Goal: Task Accomplishment & Management: Manage account settings

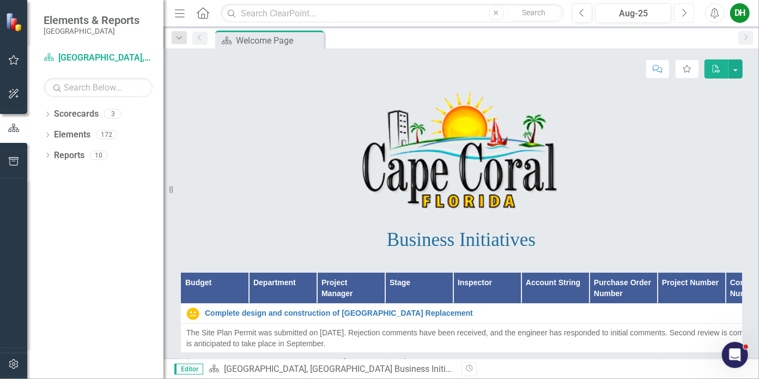
click at [684, 10] on icon "button" at bounding box center [685, 13] width 4 height 8
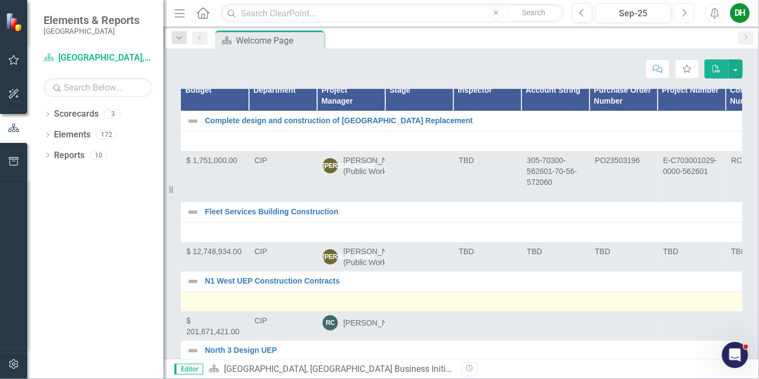
scroll to position [173, 0]
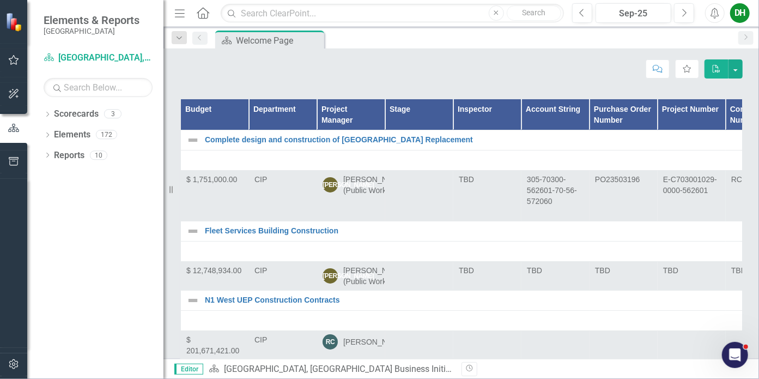
click at [355, 114] on th "Project Manager" at bounding box center [351, 114] width 68 height 31
click at [363, 109] on th "Project Manager Sort Ascending" at bounding box center [351, 114] width 68 height 31
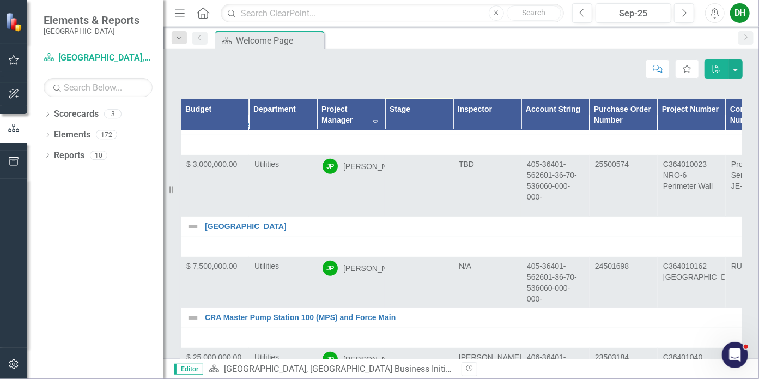
scroll to position [9324, 0]
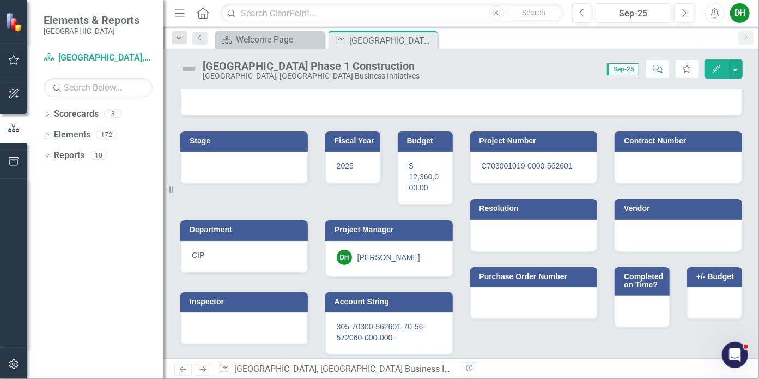
scroll to position [98, 0]
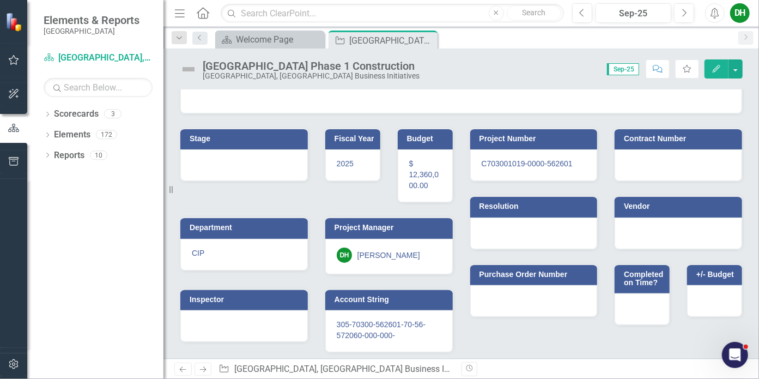
click at [415, 258] on div "DH [PERSON_NAME]" at bounding box center [389, 254] width 105 height 15
click at [405, 248] on div "DH [PERSON_NAME]" at bounding box center [389, 254] width 105 height 15
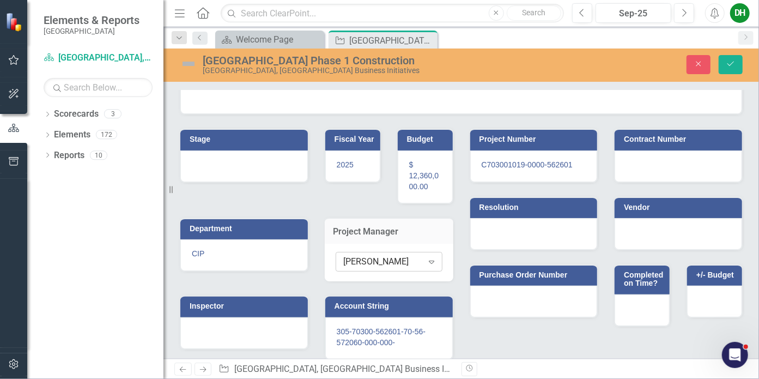
click at [429, 260] on icon at bounding box center [431, 261] width 5 height 3
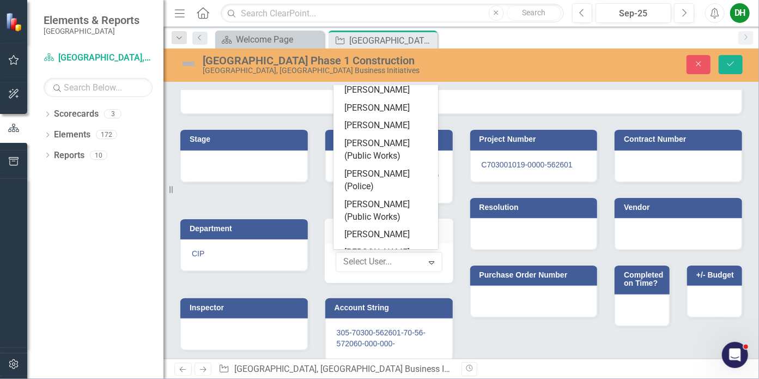
scroll to position [1150, 0]
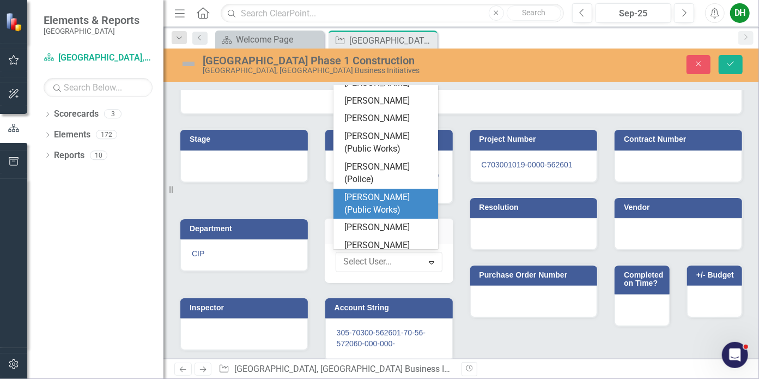
click at [366, 199] on div "[PERSON_NAME] (Public Works)" at bounding box center [387, 204] width 87 height 25
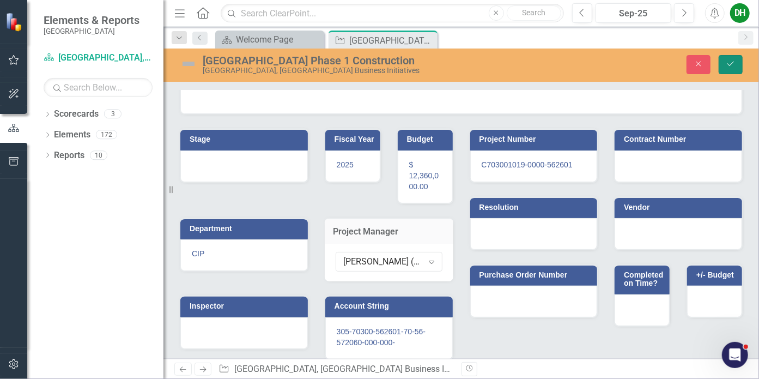
click at [734, 62] on icon "Save" at bounding box center [731, 64] width 10 height 8
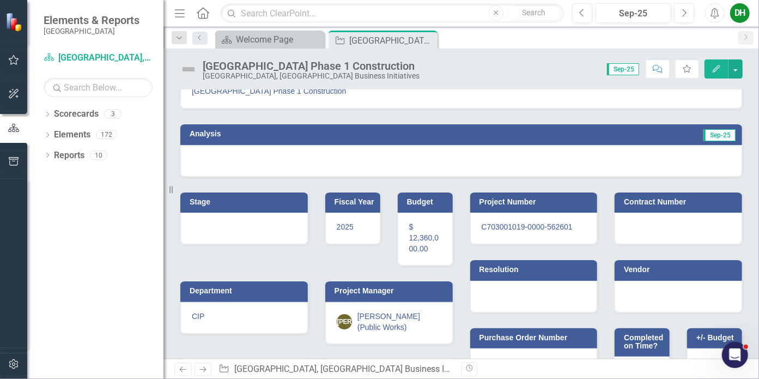
scroll to position [0, 0]
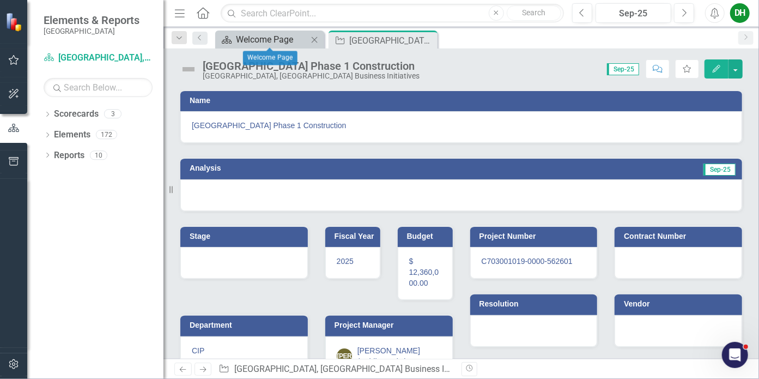
click at [265, 37] on div "Welcome Page" at bounding box center [272, 40] width 72 height 14
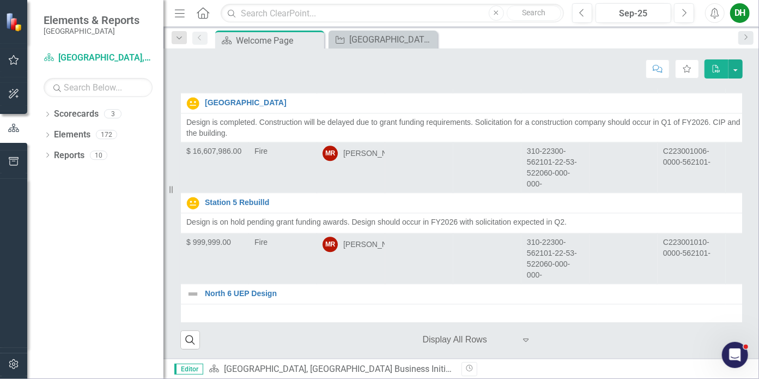
scroll to position [10206, 0]
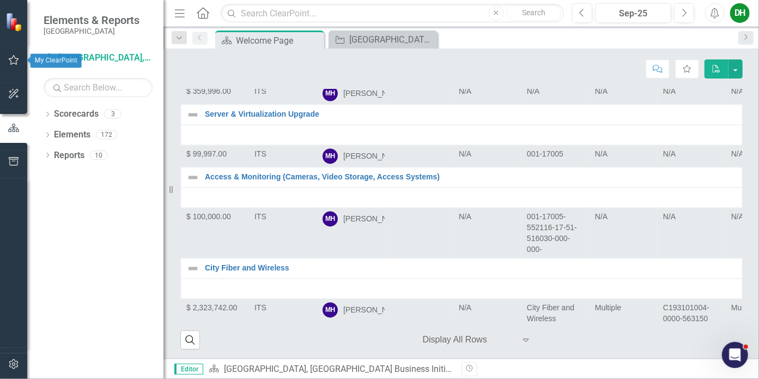
click at [15, 60] on icon "button" at bounding box center [13, 60] width 11 height 9
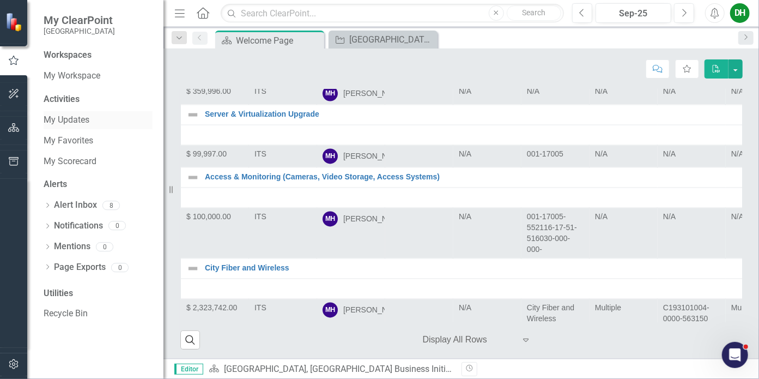
click at [71, 118] on link "My Updates" at bounding box center [98, 120] width 109 height 13
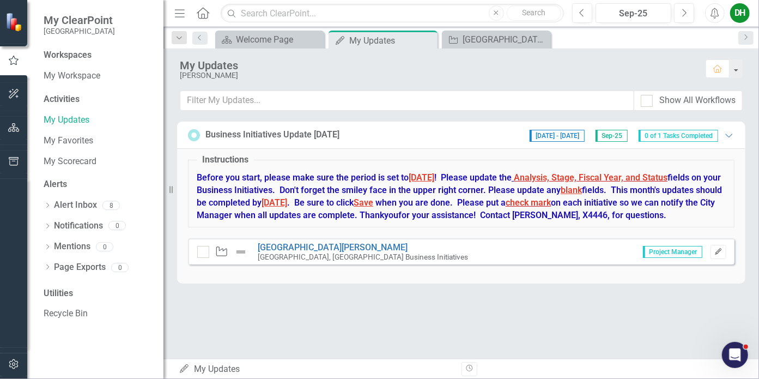
click at [719, 250] on icon "Edit" at bounding box center [718, 251] width 8 height 7
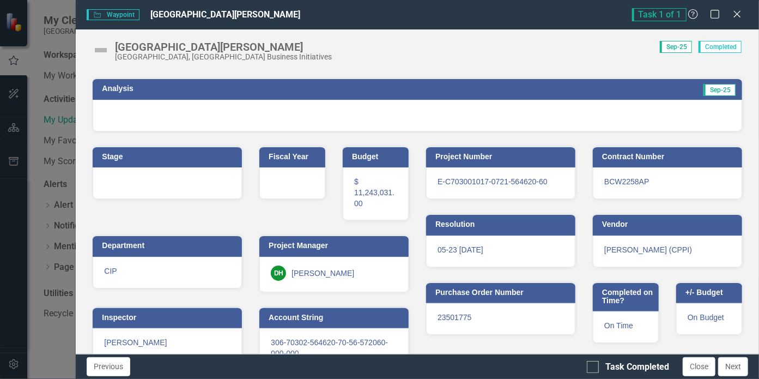
scroll to position [83, 0]
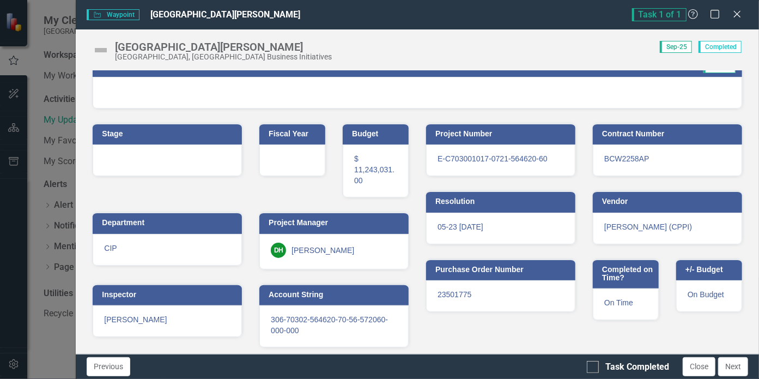
click at [350, 223] on h3 "Project Manager" at bounding box center [336, 223] width 135 height 8
click at [352, 249] on div "DH [PERSON_NAME]" at bounding box center [334, 249] width 126 height 15
click at [352, 248] on div "DH [PERSON_NAME]" at bounding box center [334, 249] width 126 height 15
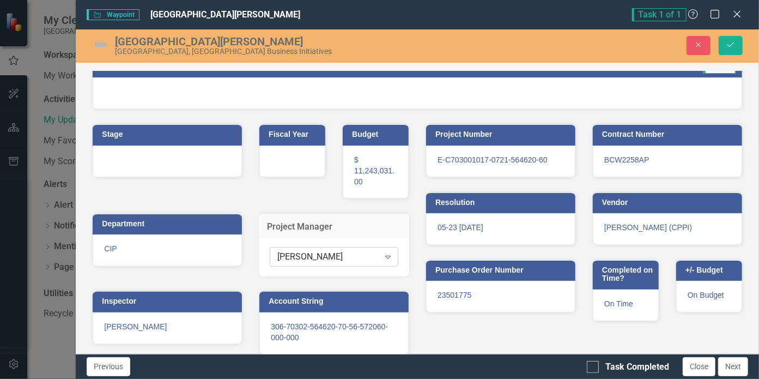
click at [383, 252] on icon "Expand" at bounding box center [388, 256] width 11 height 9
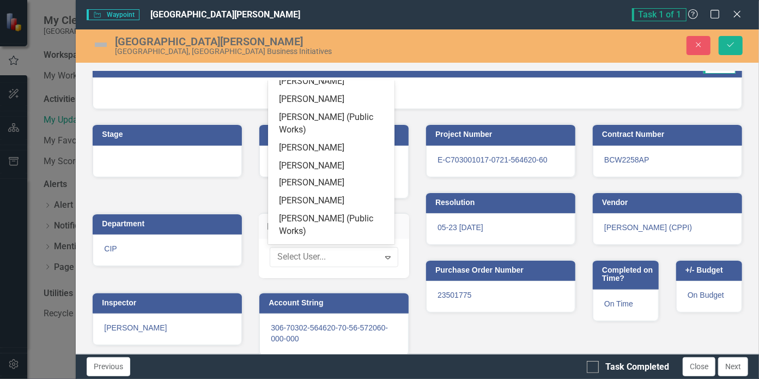
scroll to position [1155, 0]
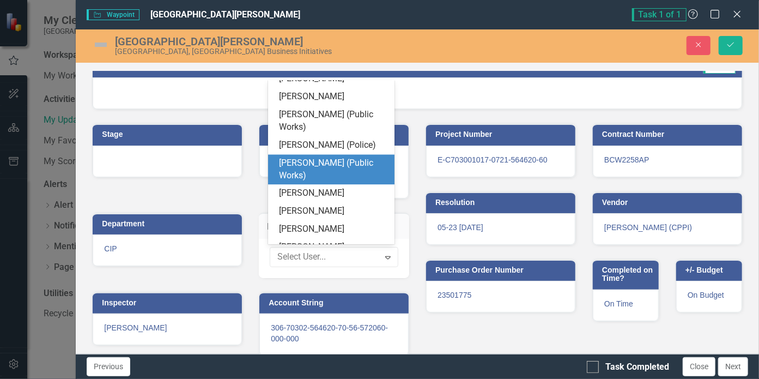
click at [320, 162] on div "[PERSON_NAME] (Public Works)" at bounding box center [333, 169] width 109 height 25
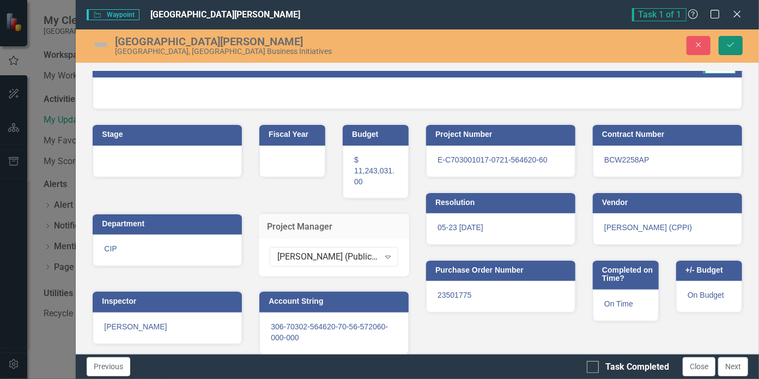
click at [730, 43] on icon "Save" at bounding box center [731, 45] width 10 height 8
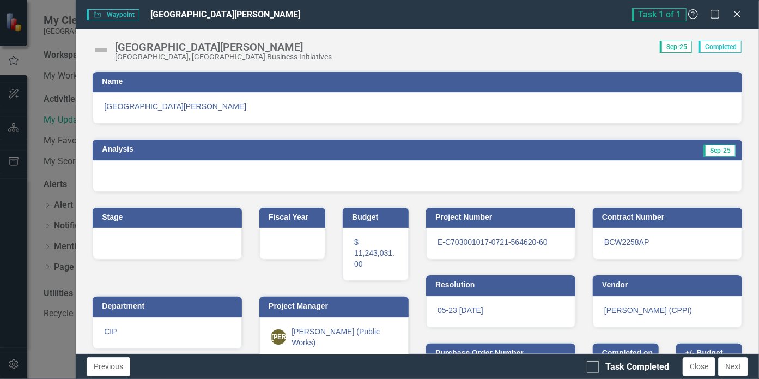
scroll to position [83, 0]
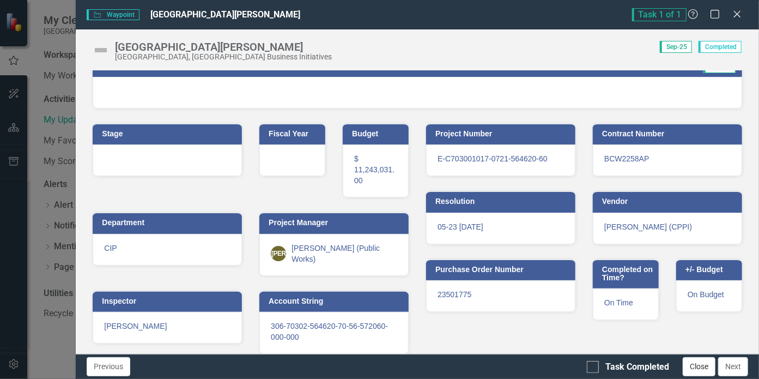
click at [699, 366] on button "Close" at bounding box center [699, 366] width 33 height 19
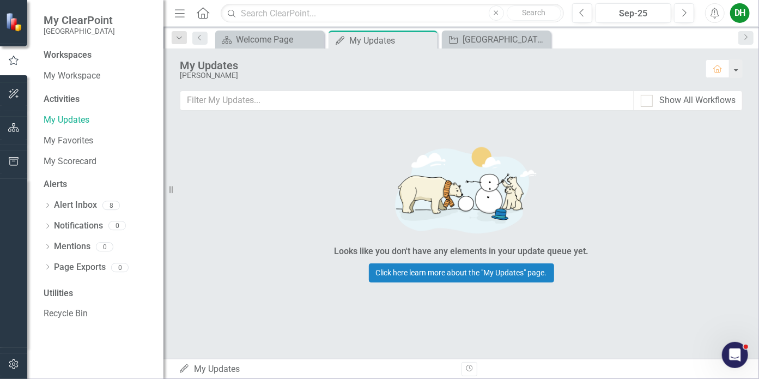
click at [739, 11] on div "DH" at bounding box center [740, 13] width 20 height 20
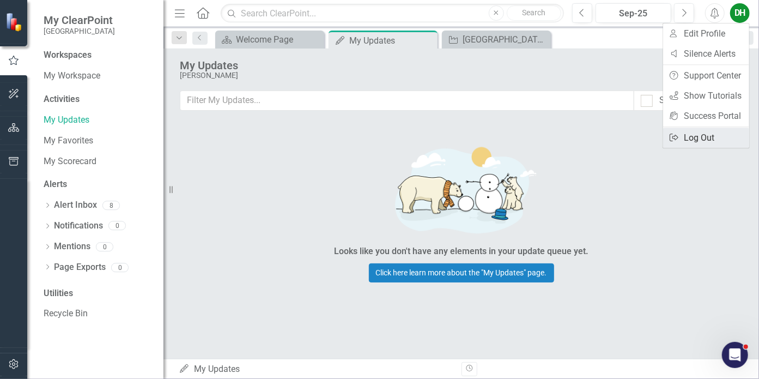
click at [695, 134] on link "Logout Log Out" at bounding box center [706, 138] width 86 height 20
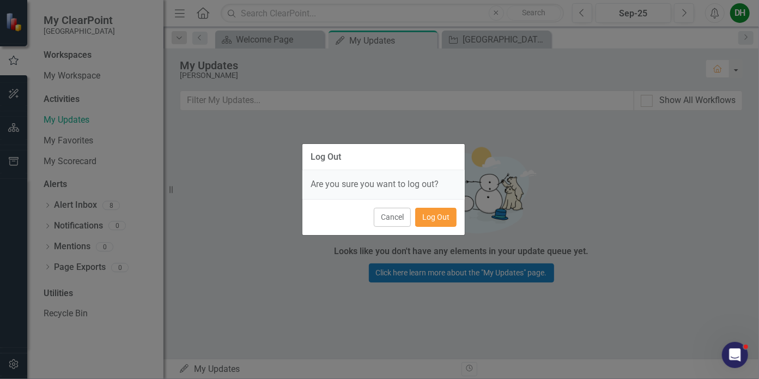
click at [437, 216] on button "Log Out" at bounding box center [435, 217] width 41 height 19
